Goal: Use online tool/utility

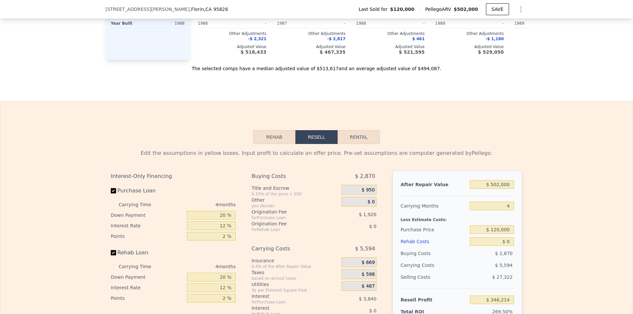
scroll to position [987, 0]
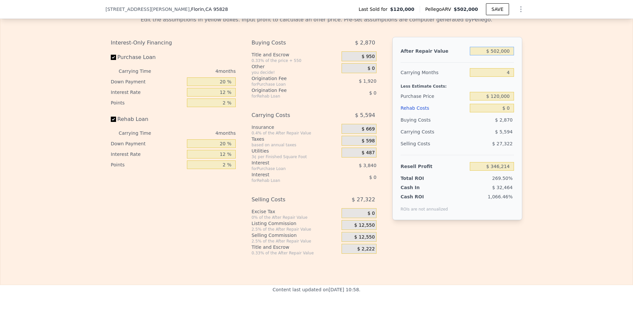
click at [499, 55] on input "$ 502,000" at bounding box center [492, 51] width 44 height 9
type input "$ 5"
type input "-$ 128,340"
type input "$ 50"
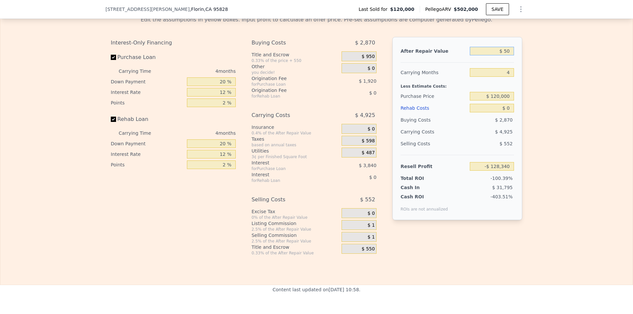
type input "-$ 128,297"
type input "$ 500"
type input "-$ 127,874"
type input "$ 5,000"
type input "-$ 123,619"
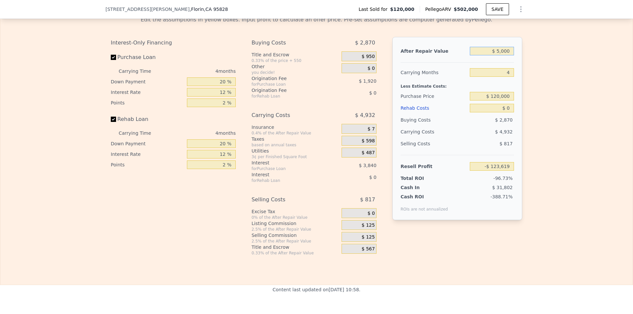
type input "$ 50,000"
type input "-$ 81,079"
type input "$ 500,000"
type input "$ 344,323"
type input "$ 500,000"
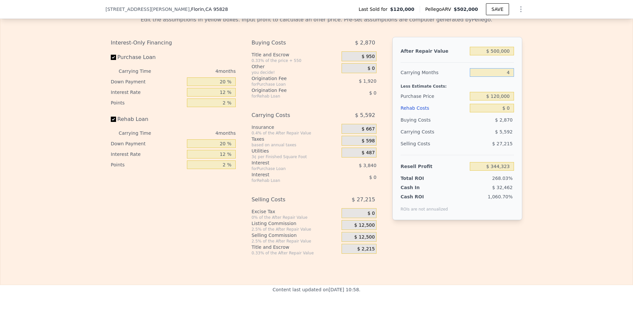
click at [508, 77] on input "4" at bounding box center [492, 72] width 44 height 9
type input "5"
type input "$ 342,926"
type input "5"
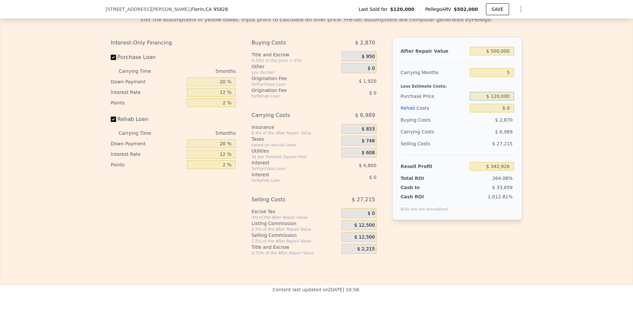
click at [504, 101] on input "$ 120,000" at bounding box center [492, 96] width 44 height 9
type input "$ 360,000"
click at [506, 112] on input "$ 0" at bounding box center [492, 108] width 44 height 9
type input "$ 88,687"
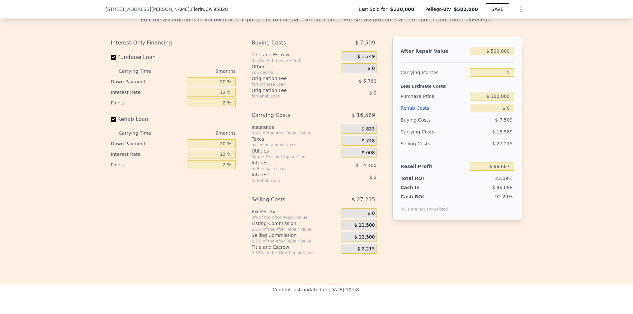
click at [506, 112] on input "$ 0" at bounding box center [492, 108] width 44 height 9
type input "$ 4"
type input "$ 88,683"
type input "$ 40"
type input "$ 88,646"
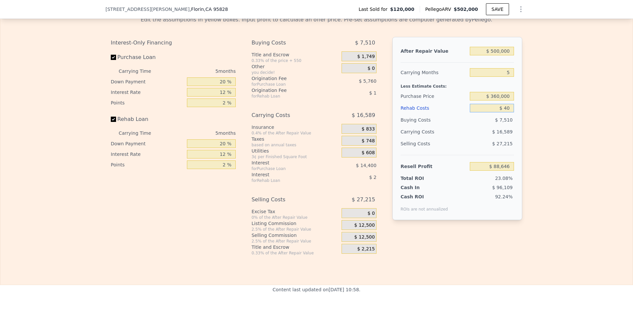
type input "$ 400"
type input "$ 88,266"
type input "$ 4,000"
type input "$ 84,463"
type input "$ 40,000"
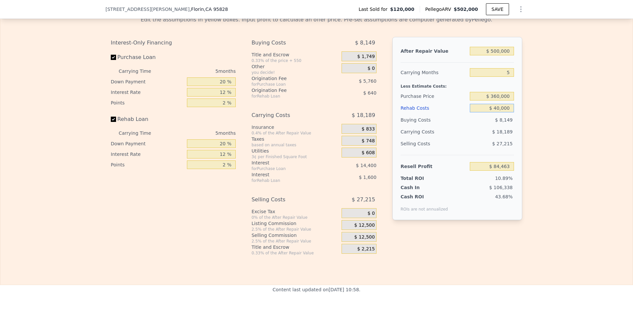
type input "$ 46,447"
type input "$ 40,000"
click at [539, 126] on div "Edit the assumptions in yellow boxes. Input profit to calculate an offer price.…" at bounding box center [316, 133] width 632 height 245
click at [504, 101] on input "$ 360,000" at bounding box center [492, 96] width 44 height 9
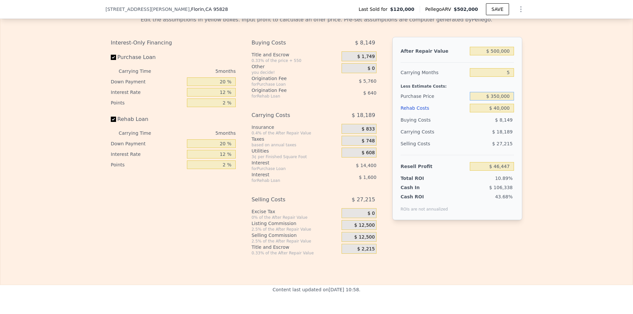
type input "$ 350,000"
click at [495, 112] on input "$ 40,000" at bounding box center [492, 108] width 44 height 9
type input "$ 57,040"
click at [495, 112] on input "$ 40,000" at bounding box center [492, 108] width 44 height 9
type input "$ 60"
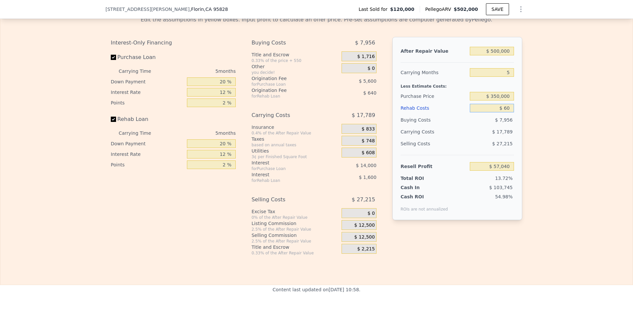
type input "$ 99,219"
type input "$ 600"
type input "$ 98,645"
type input "$ 6,000"
type input "$ 92,944"
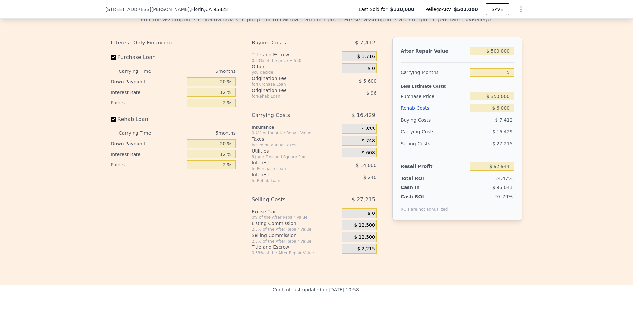
type input "$ 60,000"
type input "$ 35,920"
type input "$ 60,000"
click at [505, 101] on input "$ 350,000" at bounding box center [492, 96] width 44 height 9
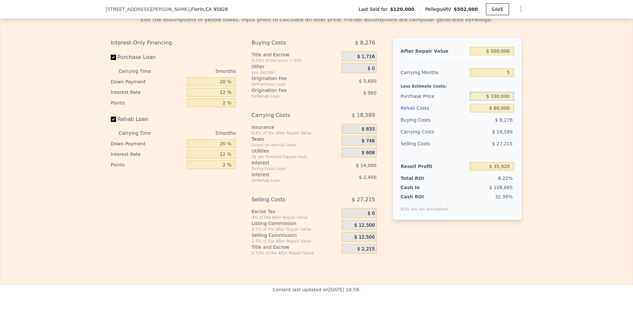
type input "$ 330,000"
click at [532, 124] on div "Edit the assumptions in yellow boxes. Input profit to calculate an offer price.…" at bounding box center [316, 133] width 632 height 245
type input "$ 57,107"
click at [509, 101] on input "$ 330,000" at bounding box center [492, 96] width 44 height 9
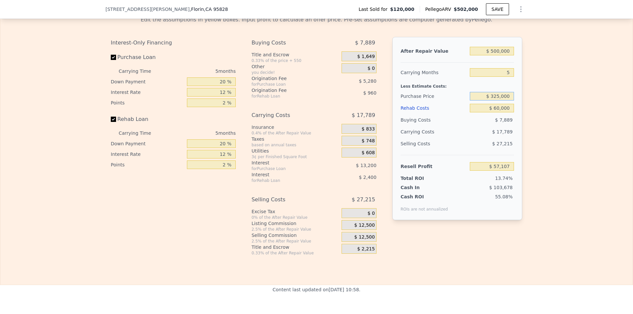
type input "$ 325,000"
click at [550, 138] on div "Edit the assumptions in yellow boxes. Input profit to calculate an offer price.…" at bounding box center [316, 133] width 632 height 245
type input "$ 62,404"
type input "$ 502,000"
type input "4"
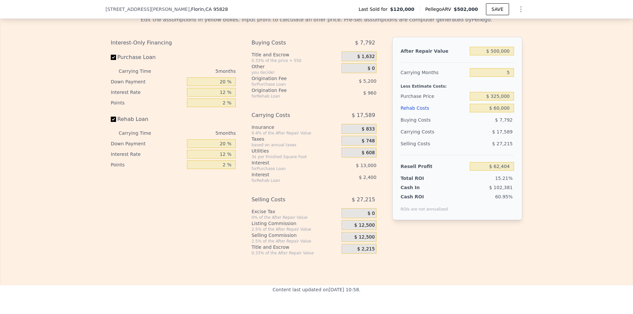
type input "$ 0"
type input "$ 346,214"
